Goal: Check status

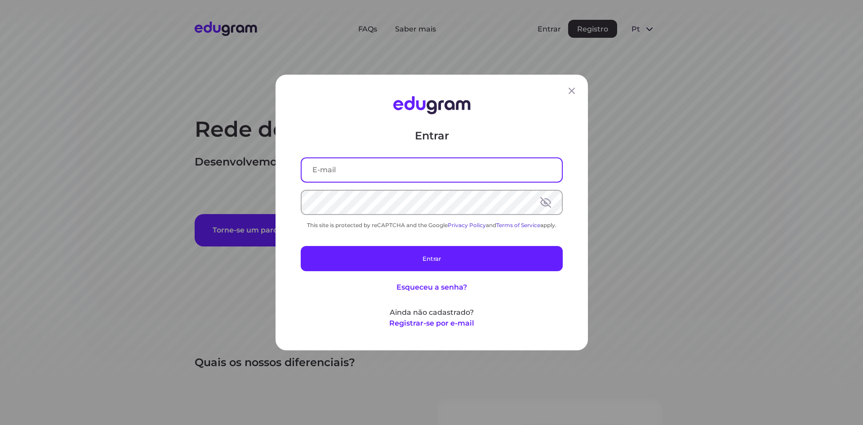
type input "baixarmaterialcompartilhado@gmail.com"
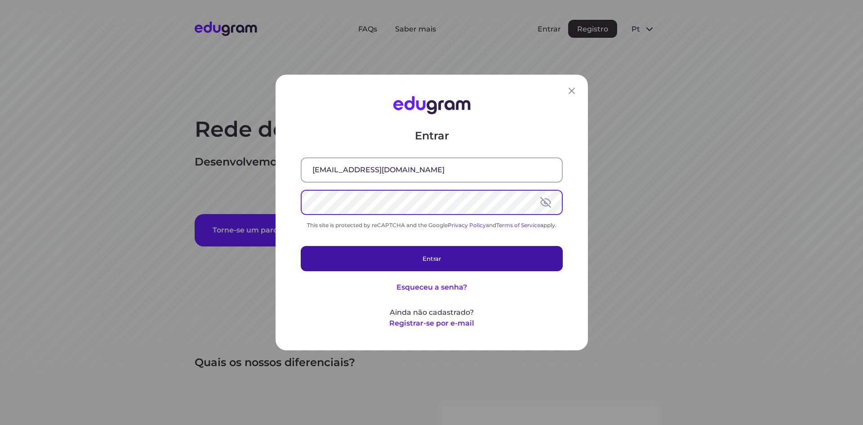
click at [444, 260] on button "Entrar" at bounding box center [432, 258] width 262 height 25
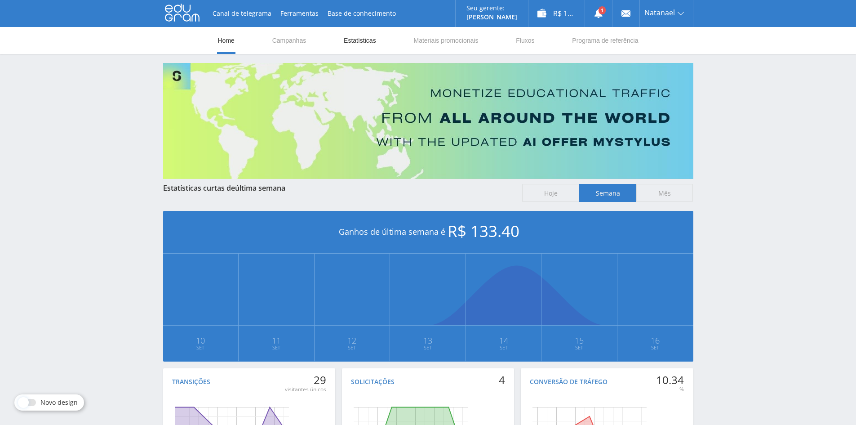
click at [368, 40] on link "Estatísticas" at bounding box center [360, 40] width 34 height 27
